Goal: Task Accomplishment & Management: Manage account settings

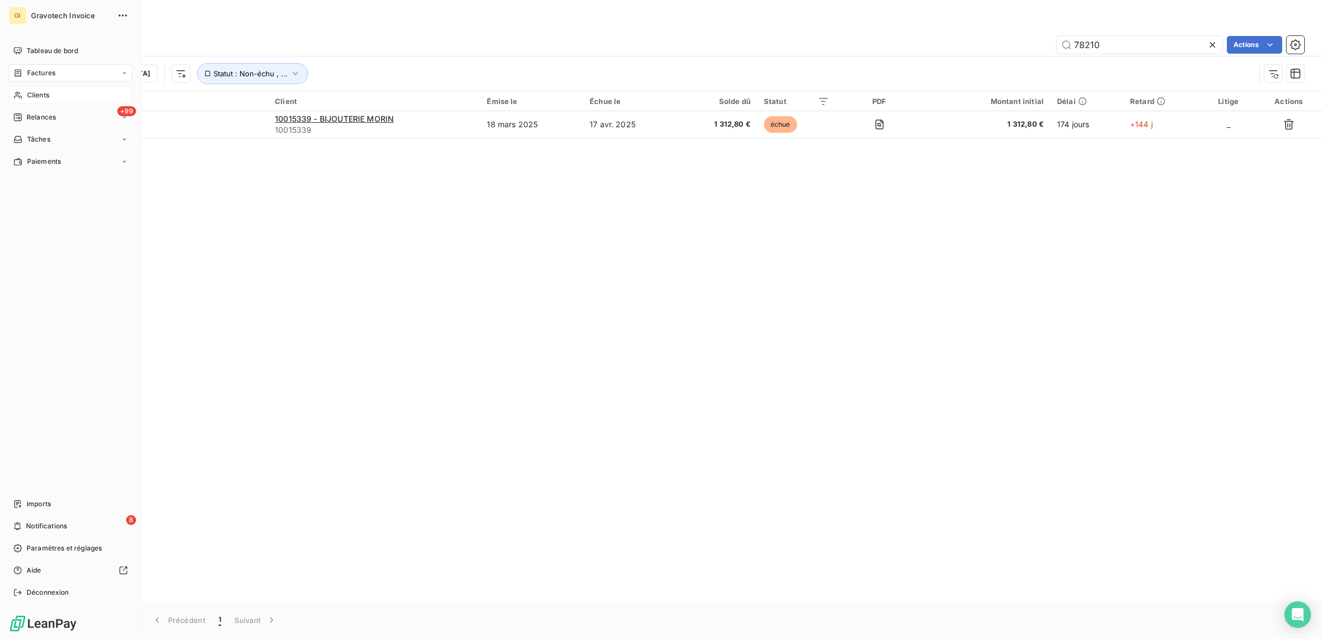
click at [34, 97] on span "Clients" at bounding box center [38, 95] width 22 height 10
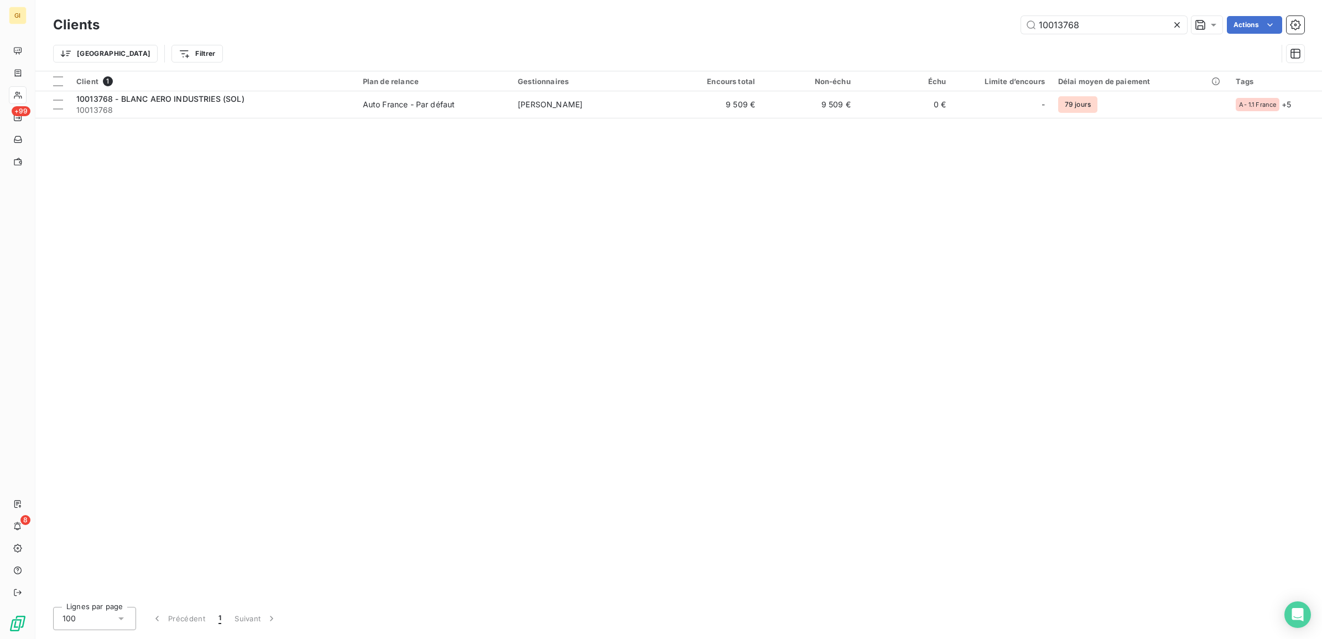
drag, startPoint x: 1101, startPoint y: 23, endPoint x: 929, endPoint y: 39, distance: 172.2
click at [930, 39] on div "Clients 10013768 Actions Trier Filtrer" at bounding box center [678, 42] width 1251 height 58
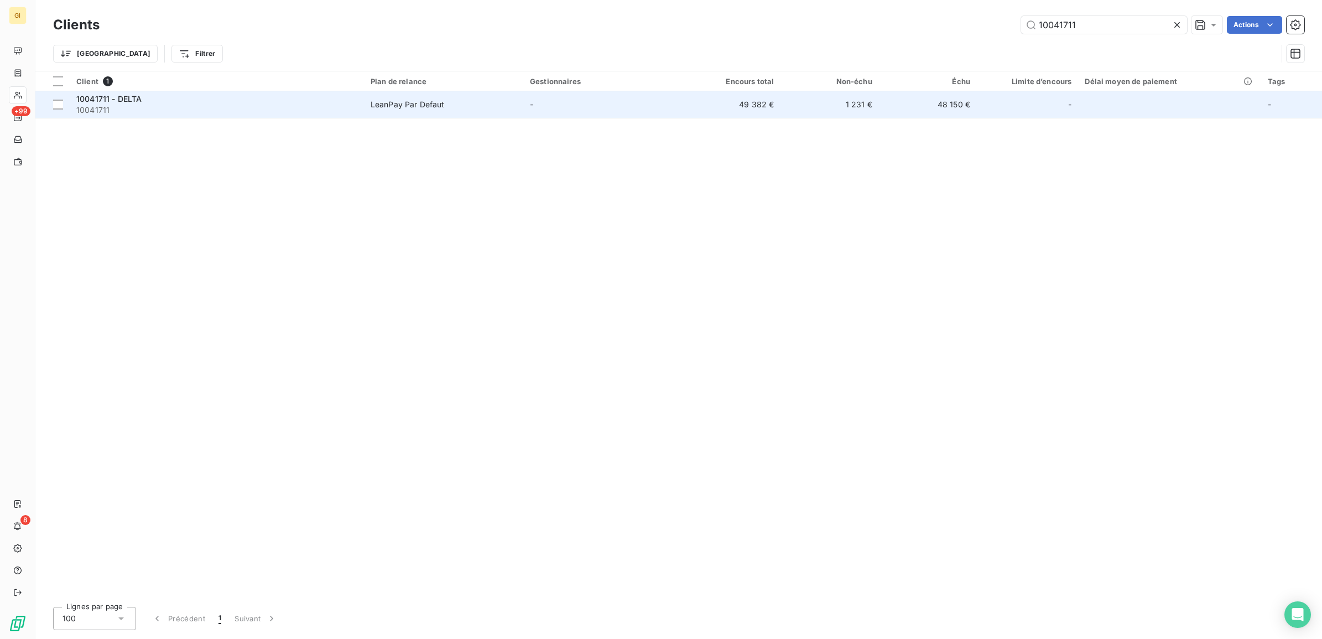
type input "10041711"
click at [128, 108] on span "10041711" at bounding box center [216, 110] width 281 height 11
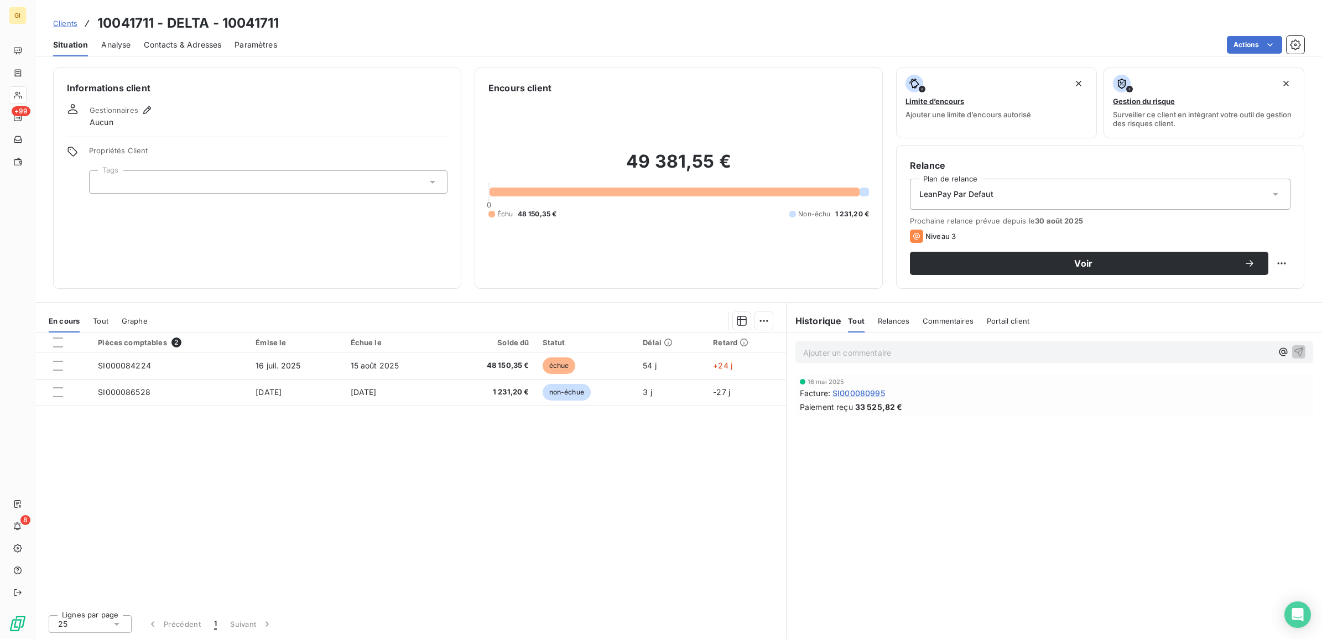
click at [165, 42] on span "Contacts & Adresses" at bounding box center [182, 44] width 77 height 11
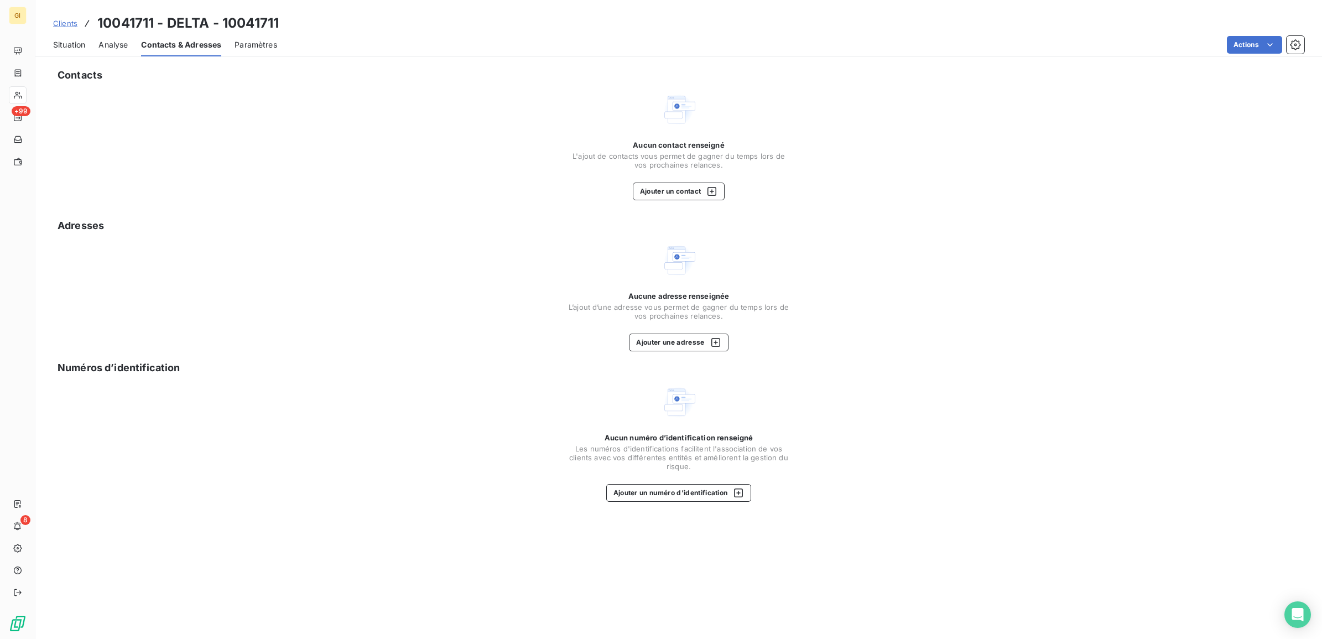
click at [67, 39] on span "Situation" at bounding box center [69, 44] width 32 height 11
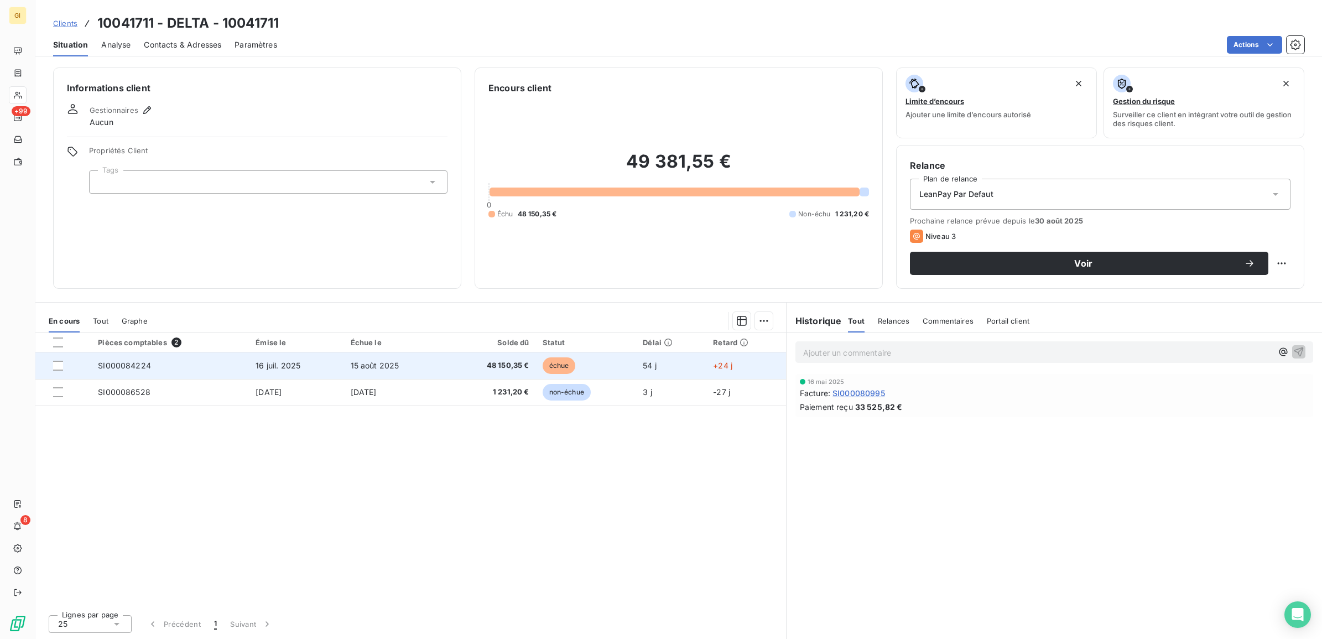
click at [649, 365] on span "54 j" at bounding box center [650, 365] width 14 height 9
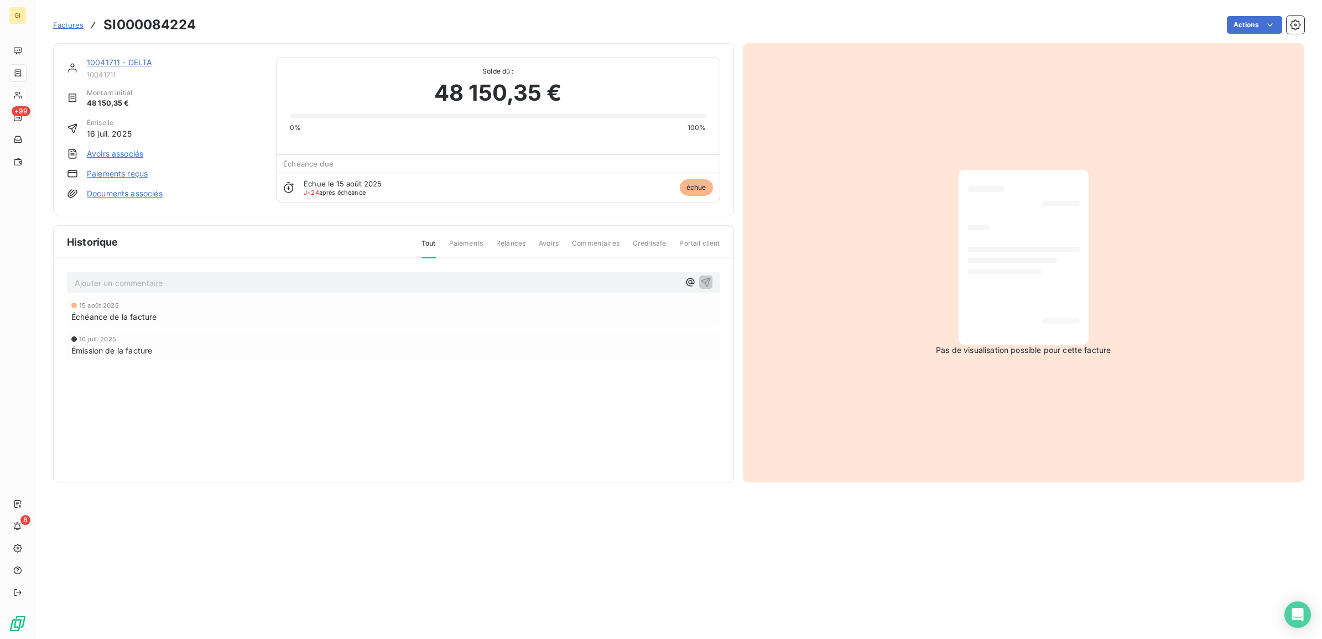
click at [269, 288] on p "Ajouter un commentaire ﻿" at bounding box center [377, 283] width 605 height 14
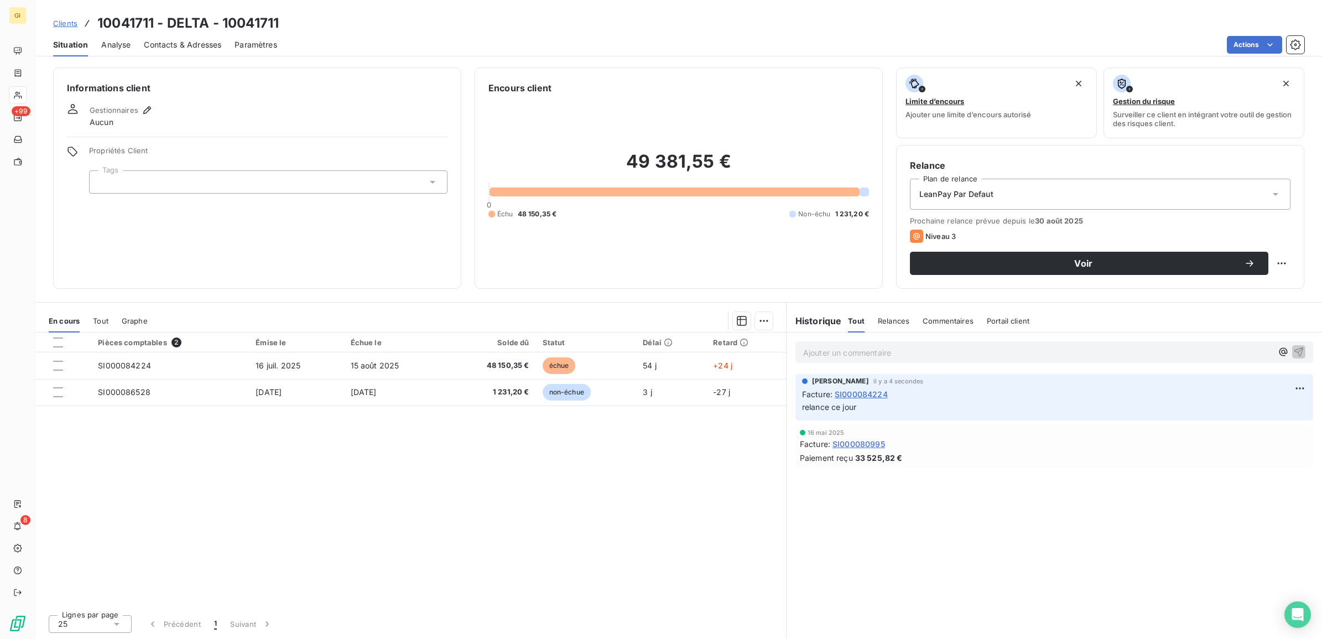
click at [174, 40] on span "Contacts & Adresses" at bounding box center [182, 44] width 77 height 11
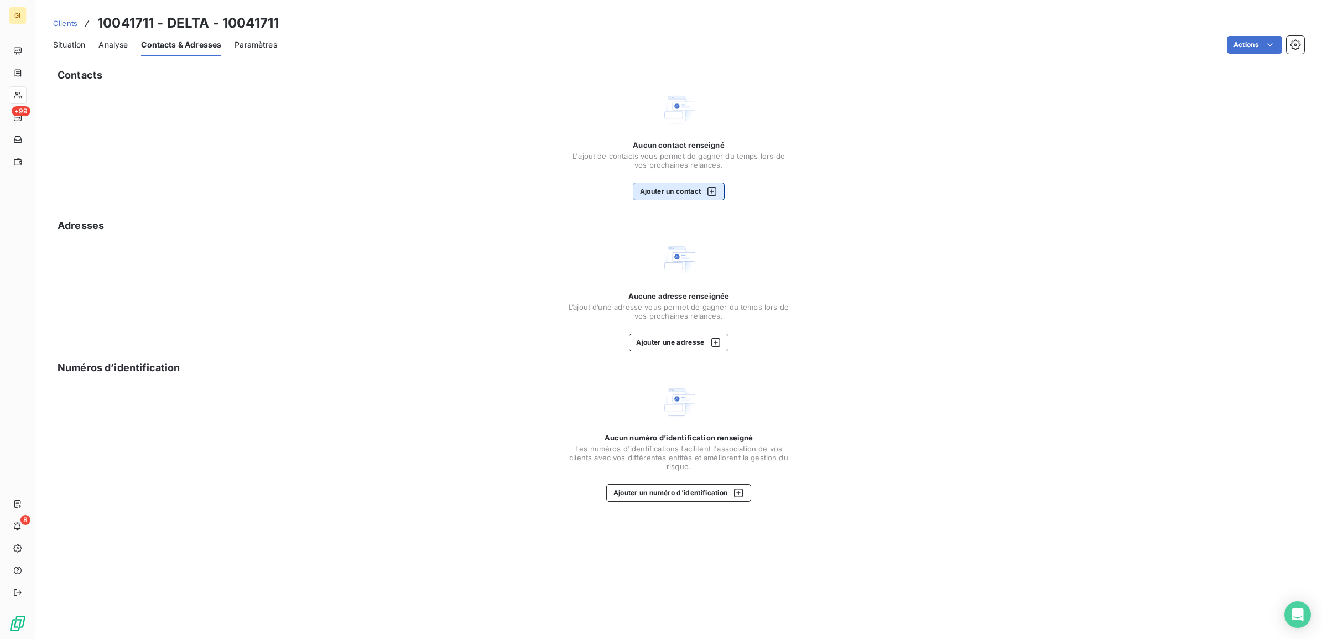
click at [676, 188] on button "Ajouter un contact" at bounding box center [679, 192] width 92 height 18
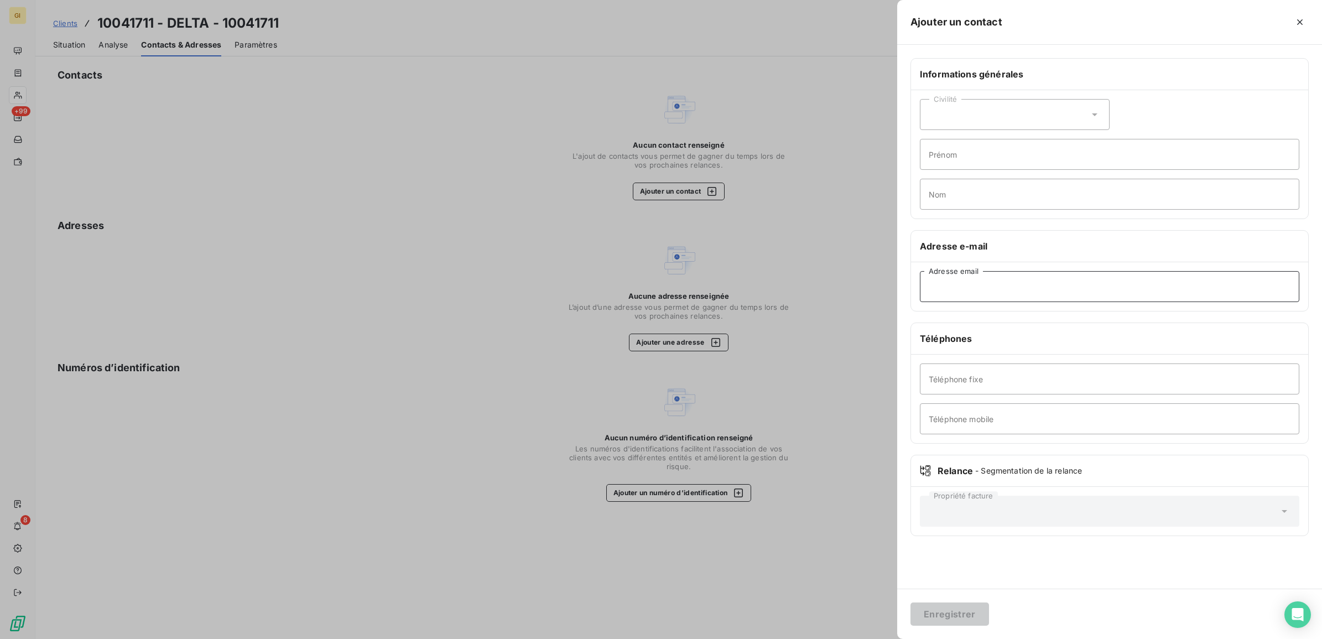
click at [1041, 299] on input "Adresse email" at bounding box center [1109, 286] width 379 height 31
paste input "[EMAIL_ADDRESS][DOMAIN_NAME]"
type input "[EMAIL_ADDRESS][DOMAIN_NAME]"
click at [951, 598] on div "Enregistrer" at bounding box center [1109, 613] width 425 height 50
click at [952, 607] on button "Enregistrer" at bounding box center [949, 613] width 79 height 23
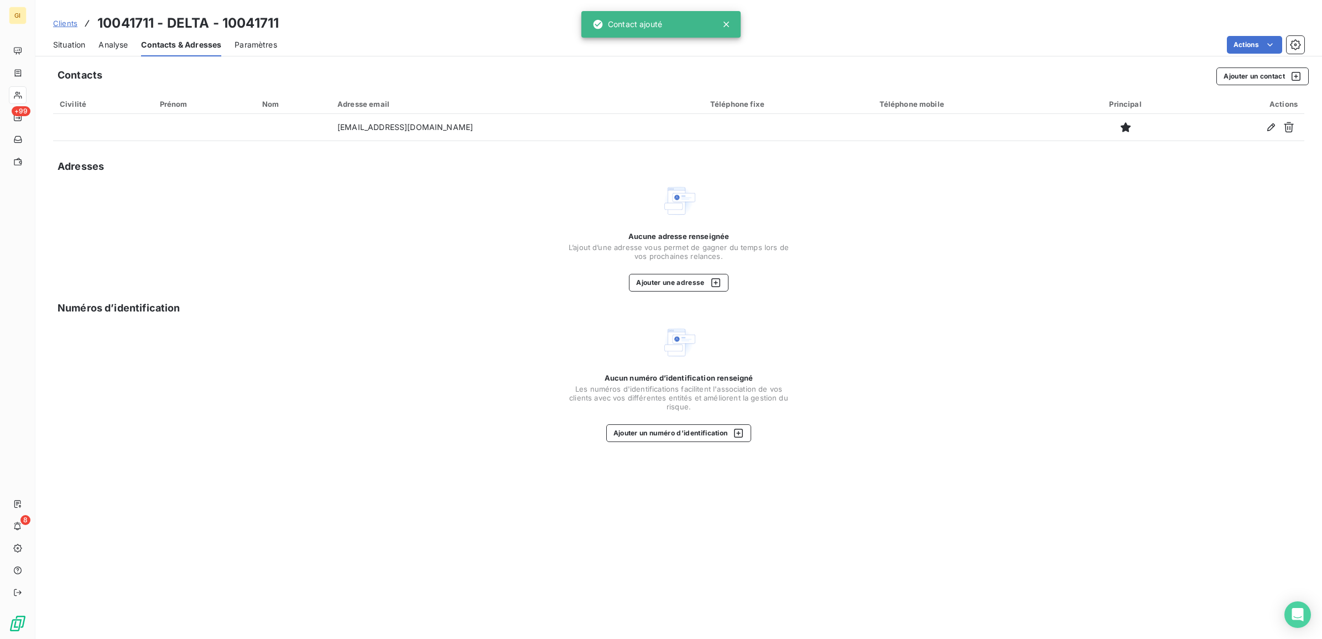
click at [68, 53] on div "Situation" at bounding box center [69, 44] width 32 height 23
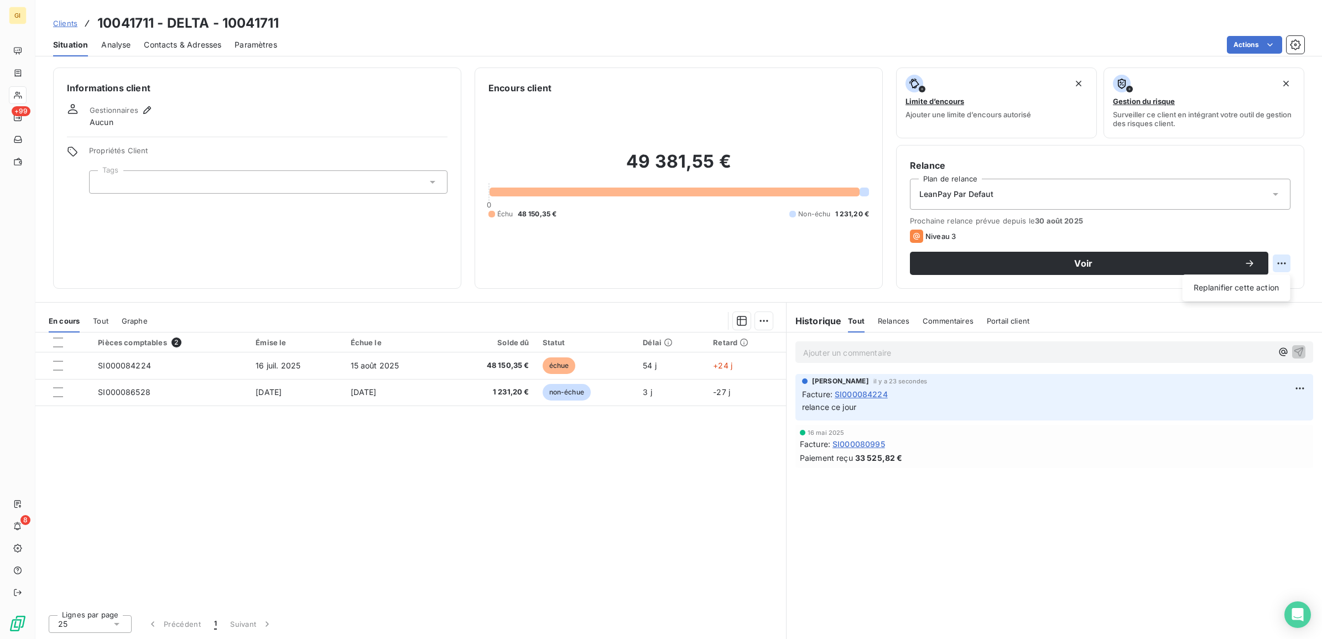
click at [1282, 259] on html "GI +99 8 Clients 10041711 - DELTA - 10041711 Situation Analyse Contacts & Adres…" at bounding box center [661, 319] width 1322 height 639
click at [1276, 287] on div "Replanifier cette action" at bounding box center [1236, 288] width 99 height 18
select select "8"
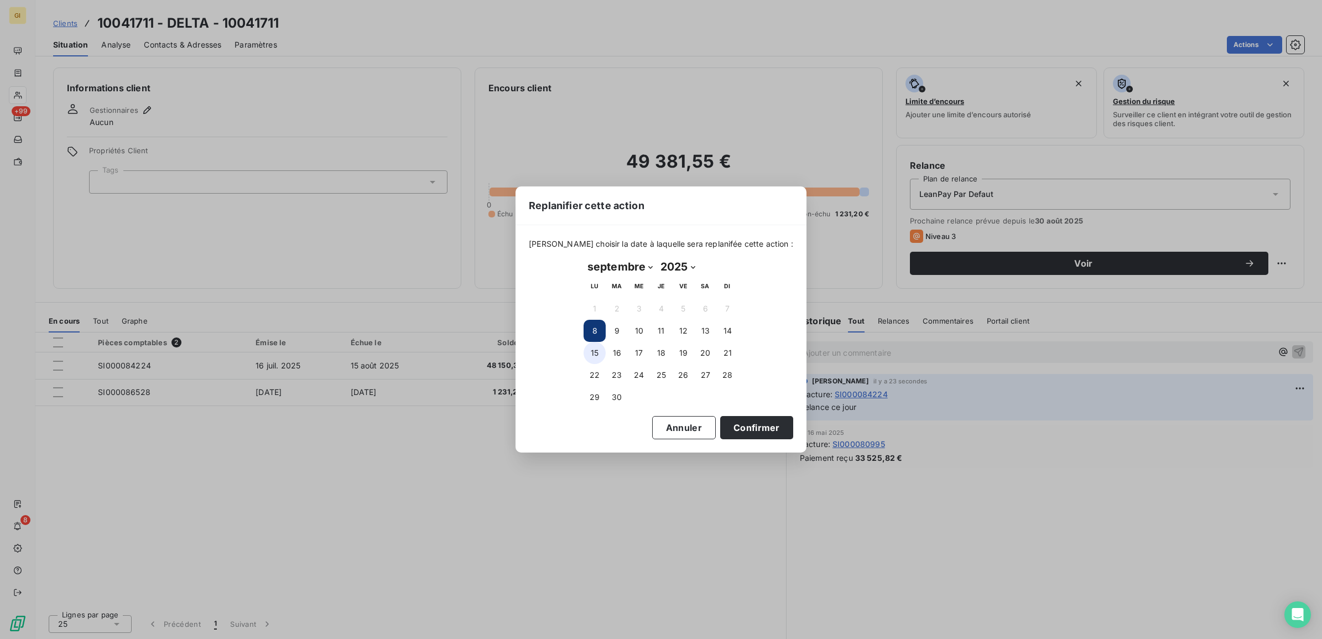
click at [593, 353] on button "15" at bounding box center [595, 353] width 22 height 22
click at [739, 416] on button "Confirmer" at bounding box center [756, 427] width 73 height 23
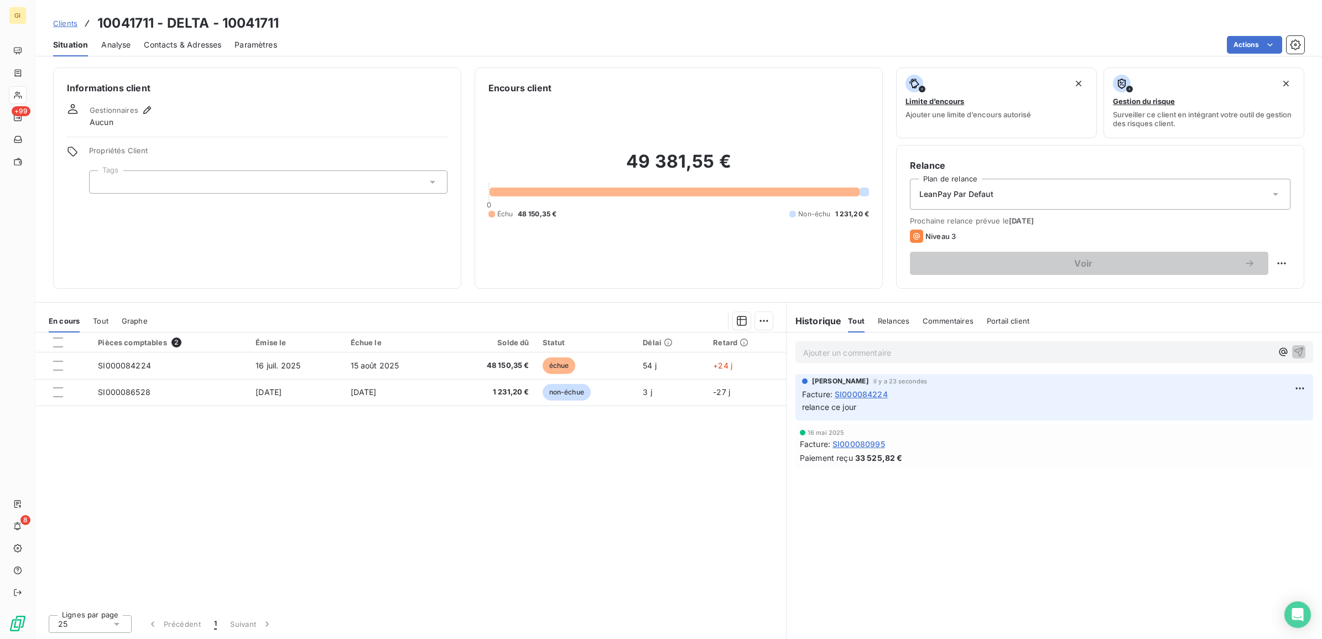
click at [668, 596] on div "Pièces comptables 2 Émise le Échue le Solde dû Statut Délai Retard SI000084224 …" at bounding box center [410, 468] width 751 height 273
